Goal: Navigation & Orientation: Find specific page/section

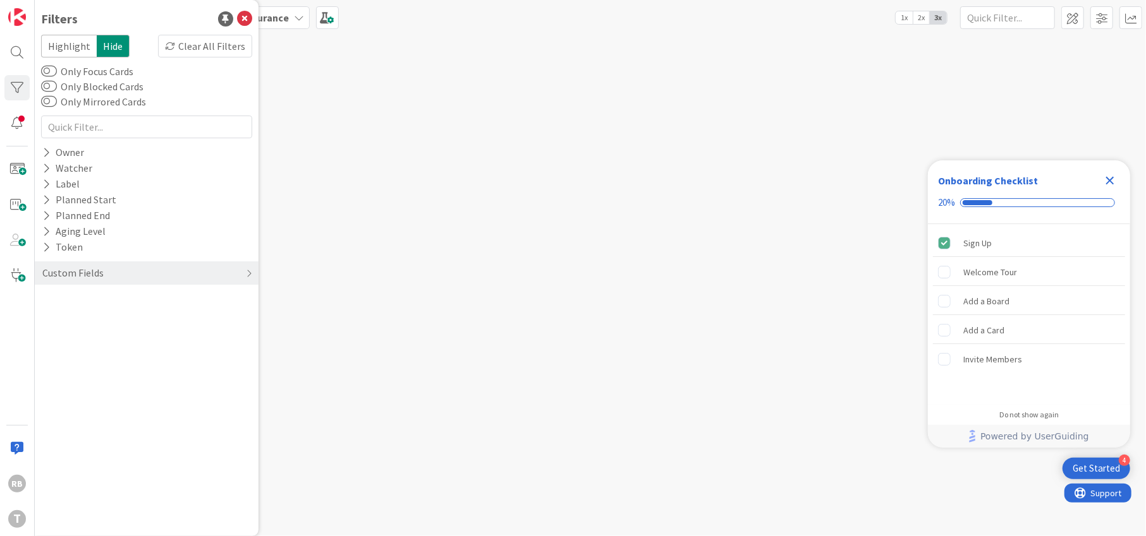
click at [1110, 179] on icon "Close Checklist" at bounding box center [1110, 181] width 8 height 8
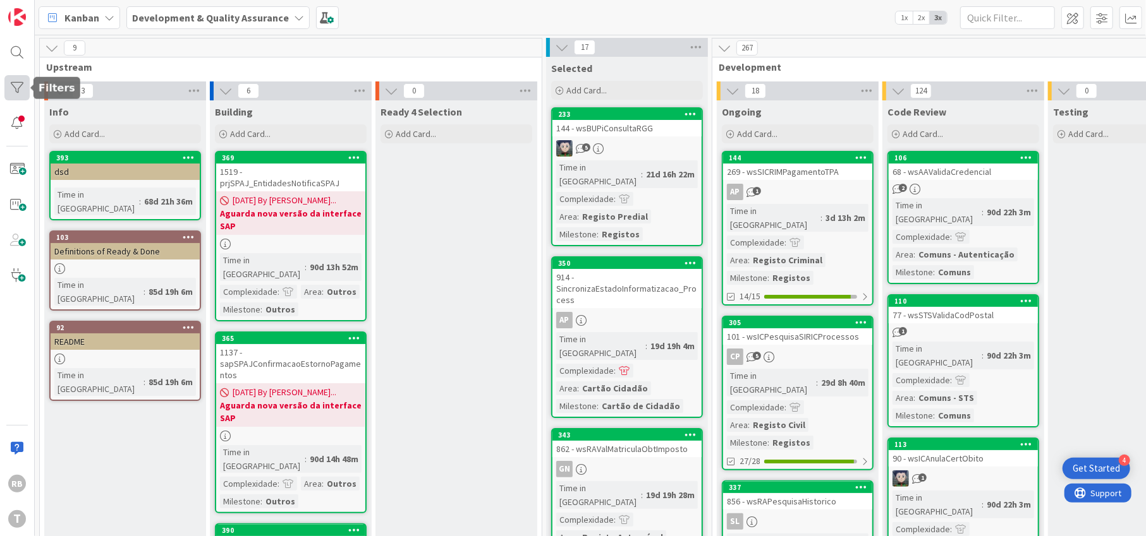
click at [18, 86] on div at bounding box center [16, 87] width 25 height 25
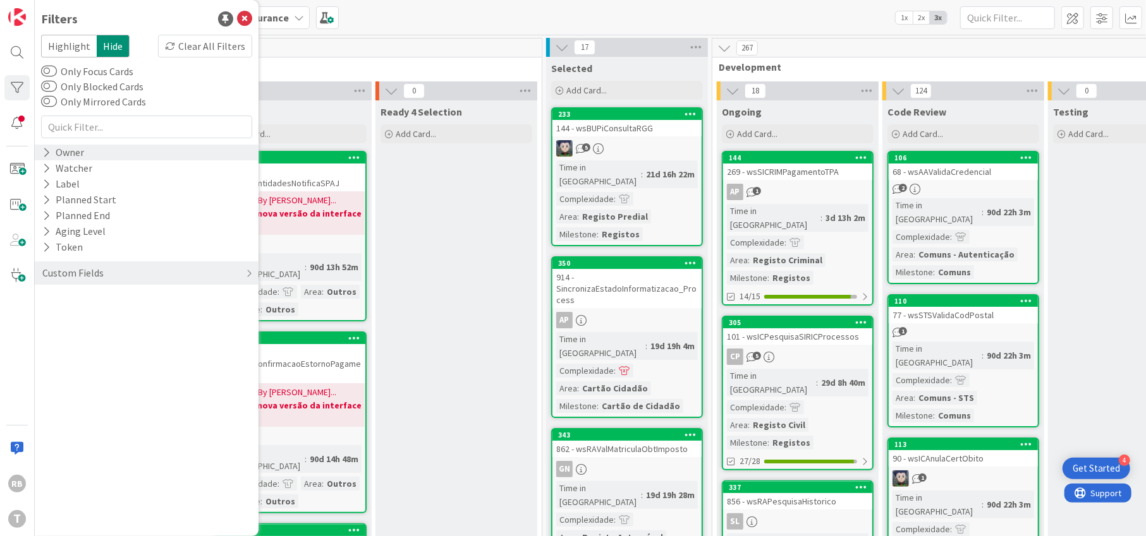
click at [75, 154] on div "Owner" at bounding box center [63, 153] width 44 height 16
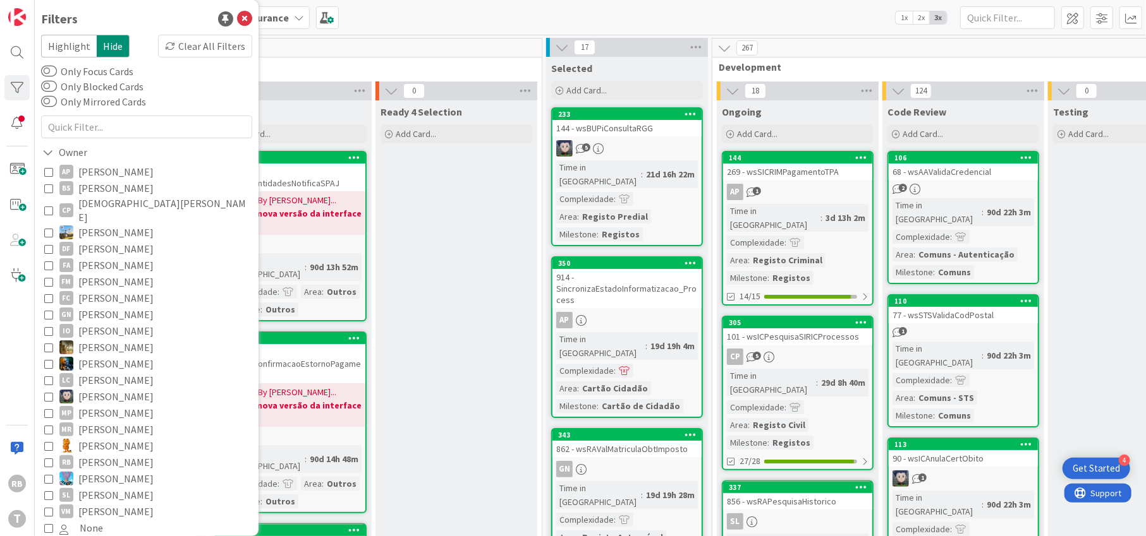
click at [49, 458] on icon at bounding box center [48, 462] width 9 height 9
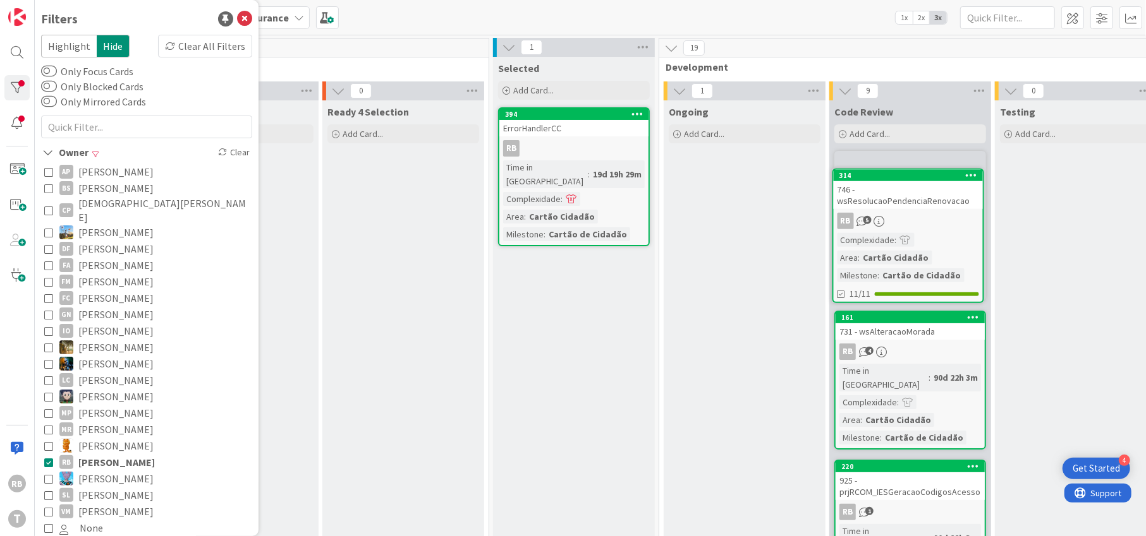
scroll to position [0, 58]
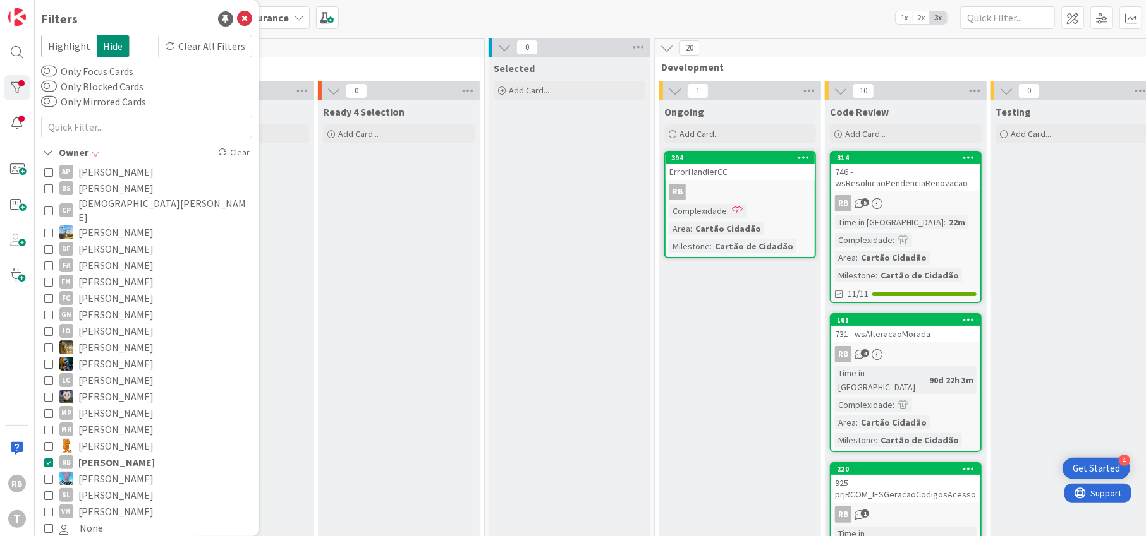
click at [49, 458] on icon at bounding box center [48, 462] width 9 height 9
